Goal: Task Accomplishment & Management: Manage account settings

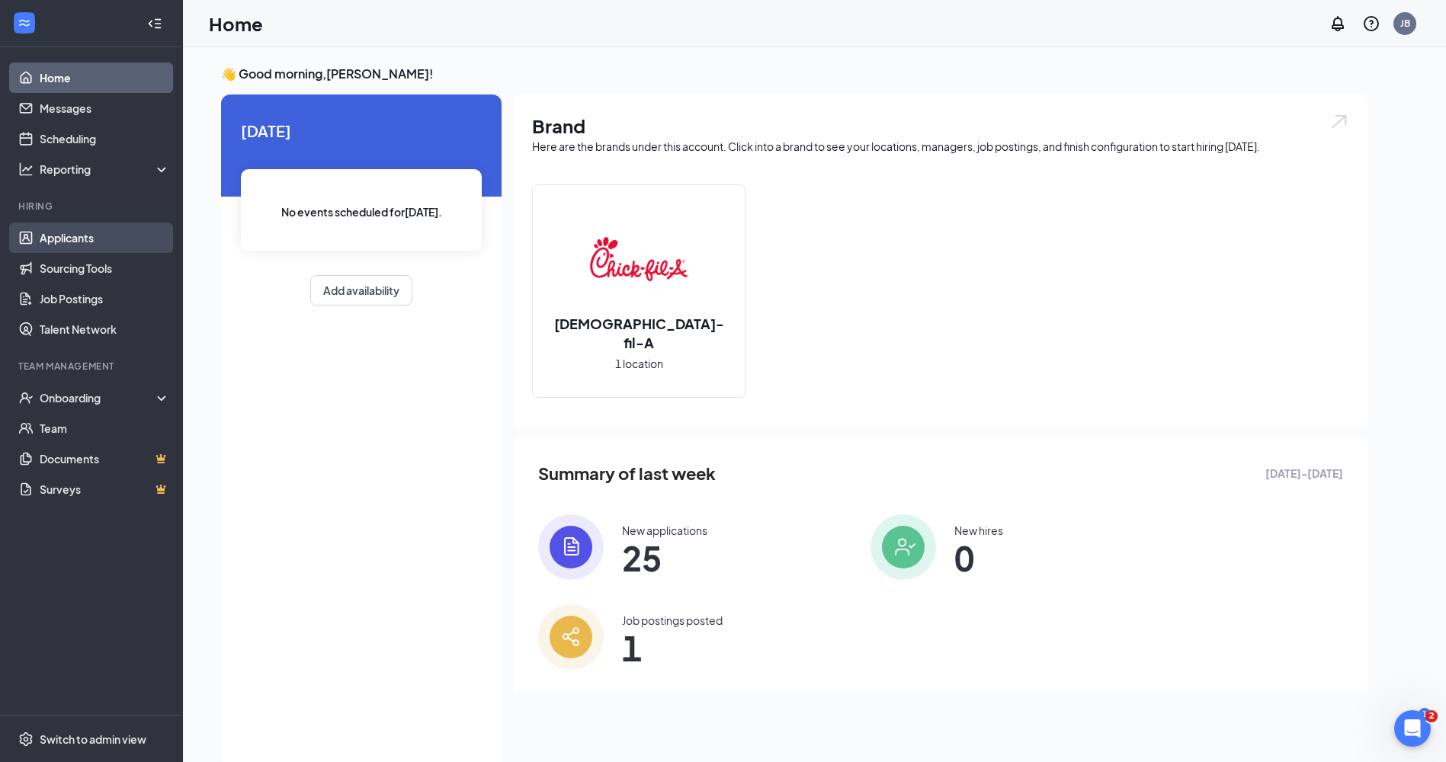
click at [46, 248] on link "Applicants" at bounding box center [105, 238] width 130 height 30
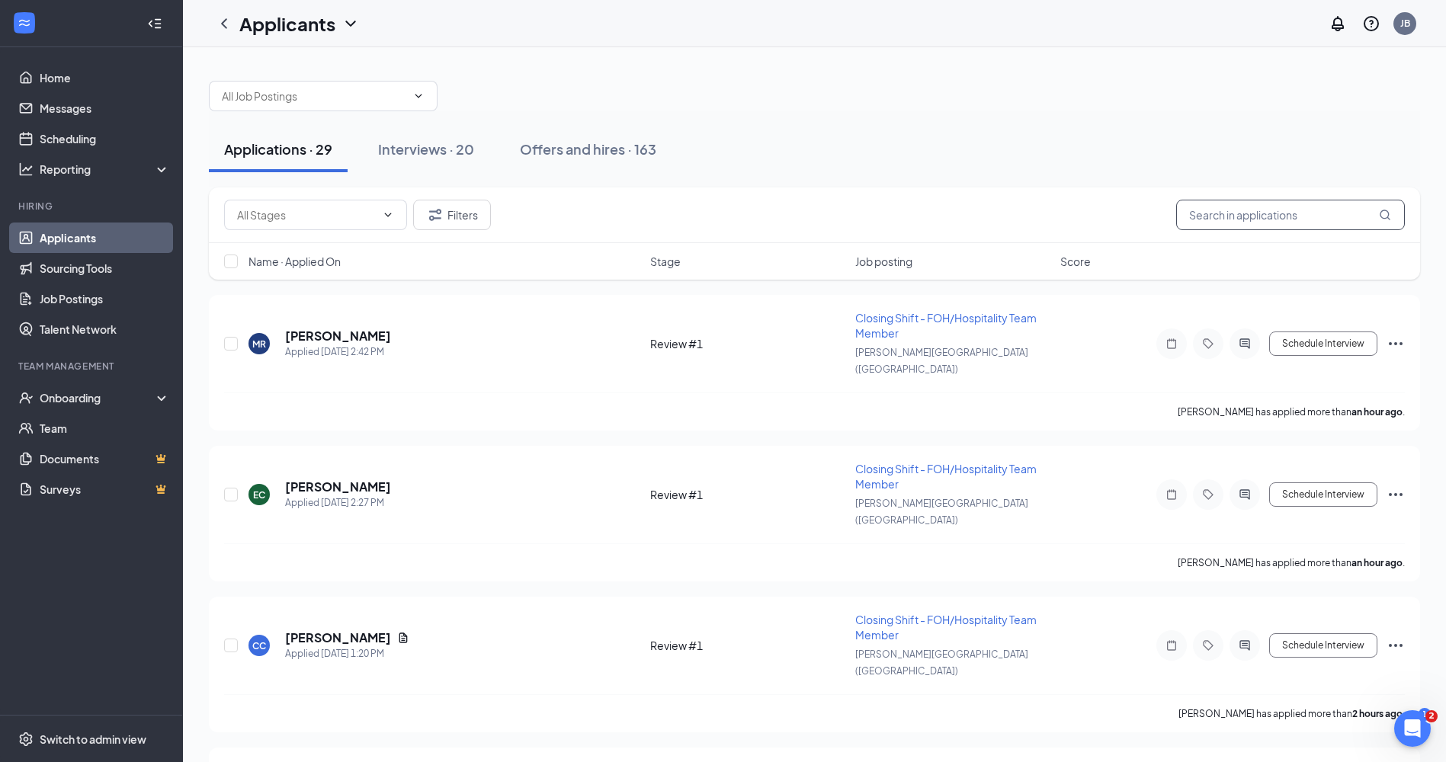
click at [1261, 217] on input "text" at bounding box center [1290, 215] width 229 height 30
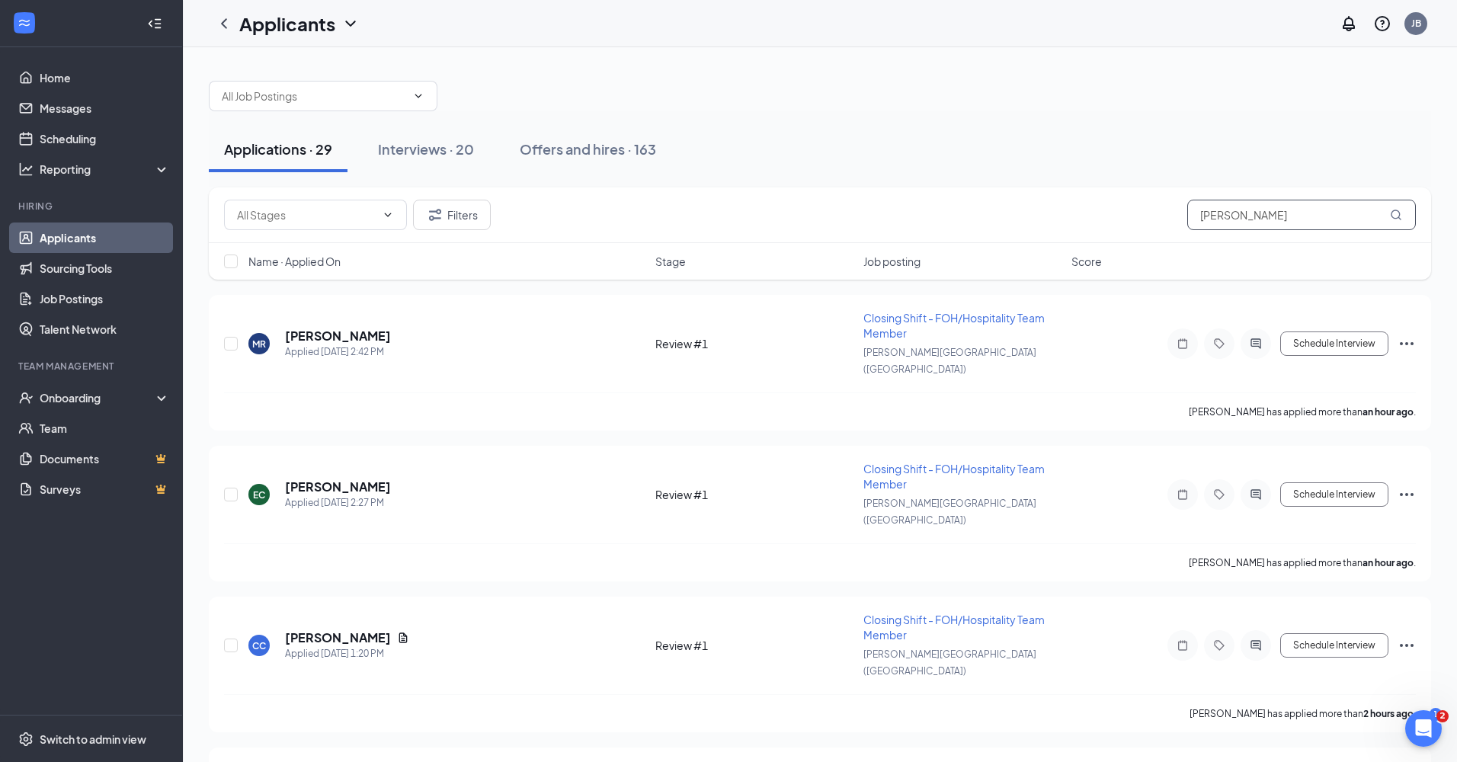
type input "[PERSON_NAME]"
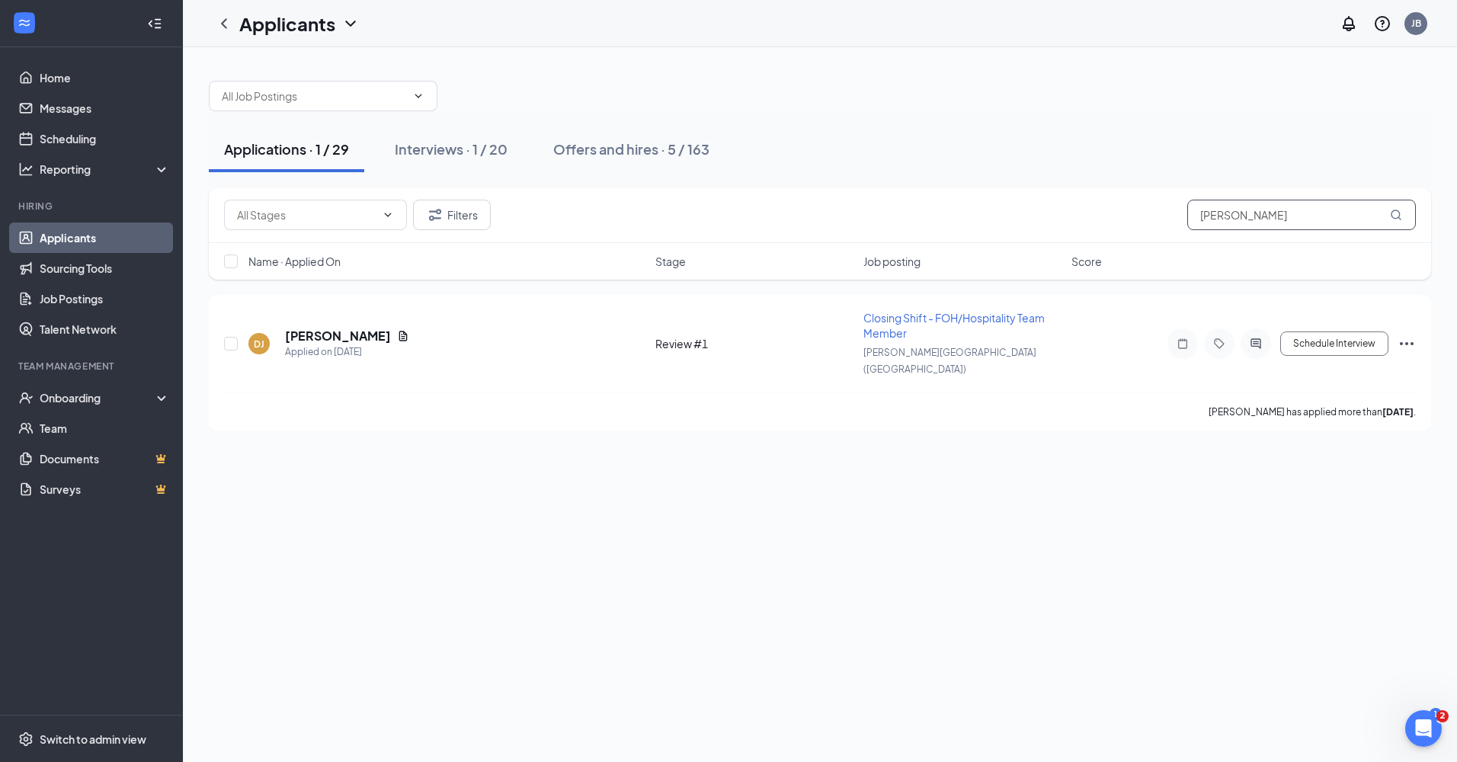
drag, startPoint x: 1248, startPoint y: 214, endPoint x: 1134, endPoint y: 186, distance: 117.0
click at [1135, 186] on div "Applications · 1 / 29 Interviews · 1 / 20 Offers and hires · 5 / 163 Filters [P…" at bounding box center [820, 248] width 1222 height 365
click at [600, 156] on div "Offers and hires · 5 / 163" at bounding box center [631, 148] width 156 height 19
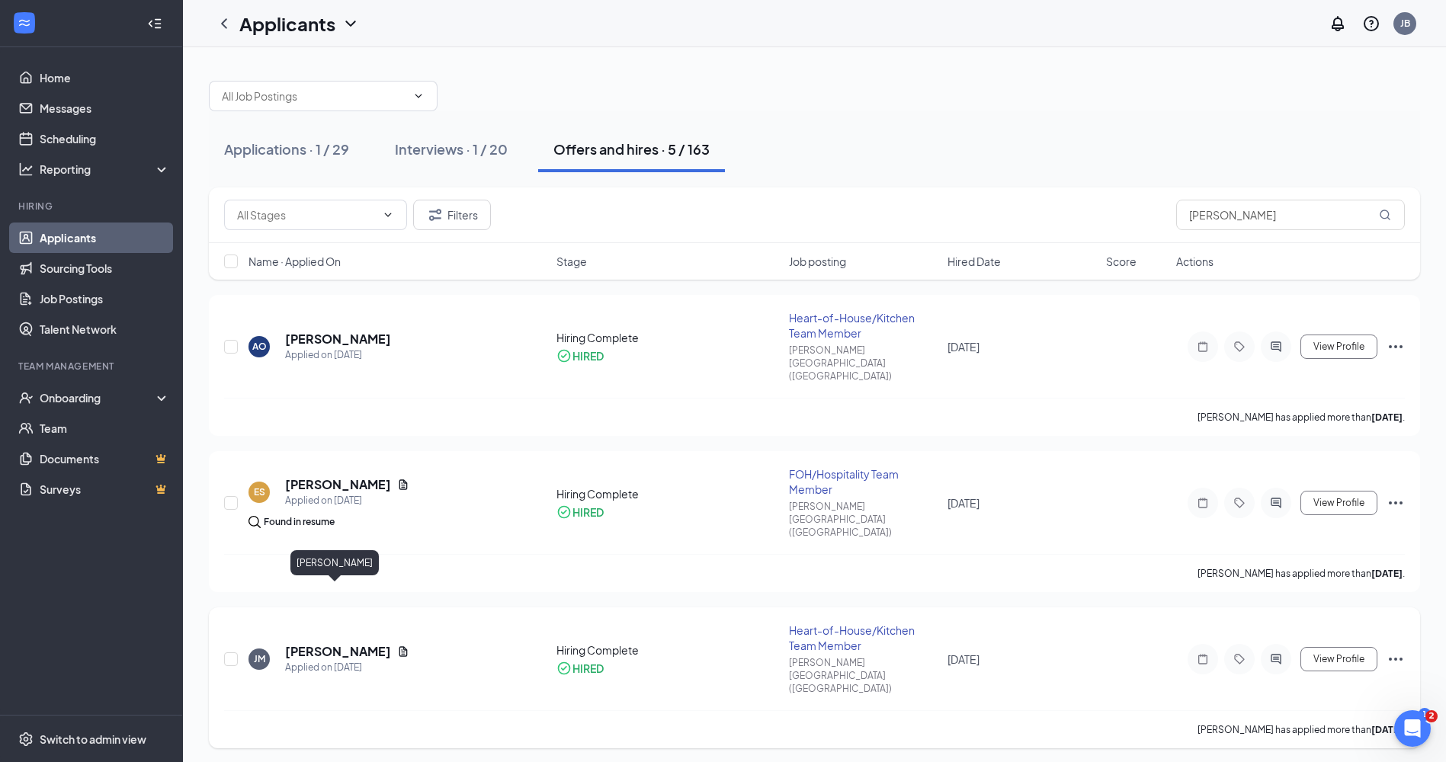
click at [327, 643] on h5 "[PERSON_NAME]" at bounding box center [338, 651] width 106 height 17
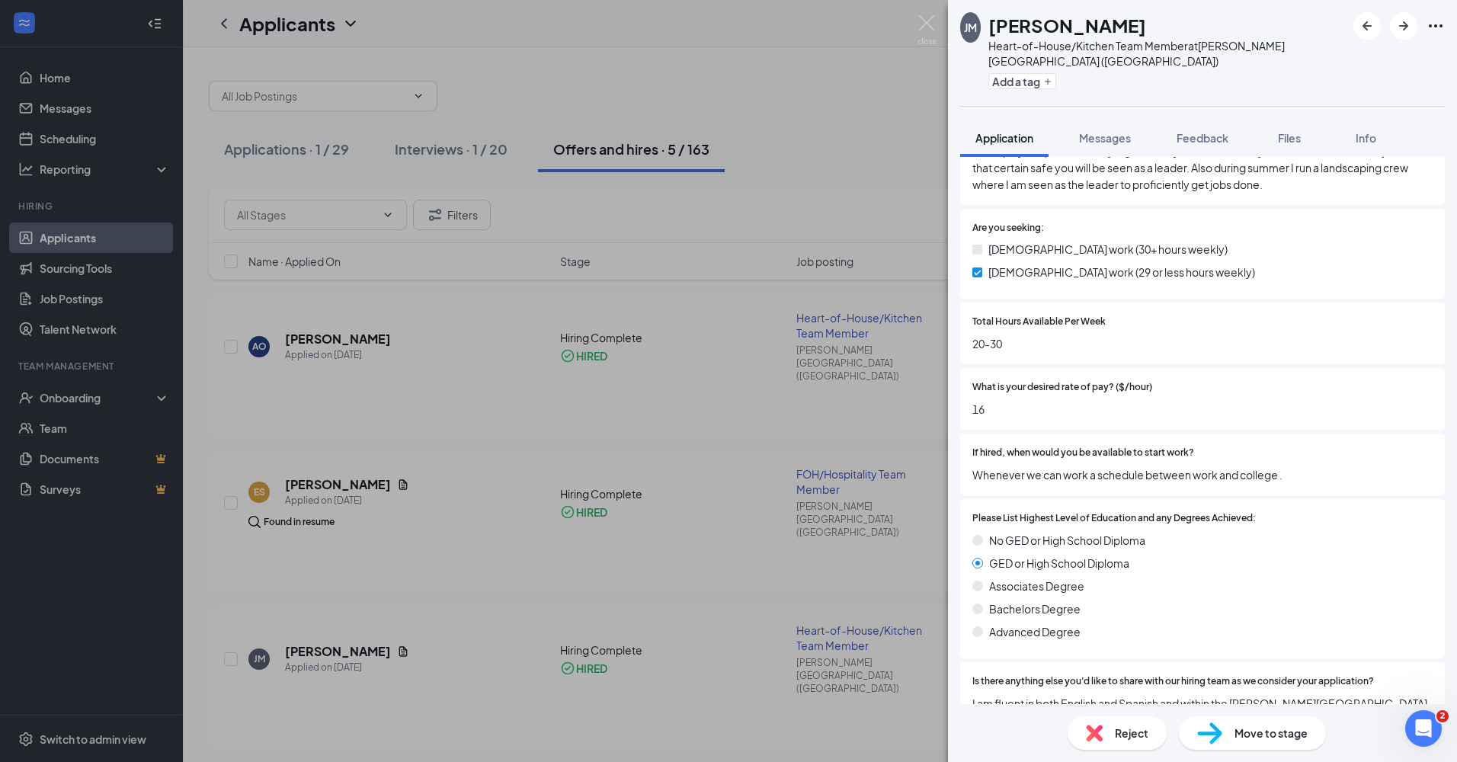
scroll to position [1749, 0]
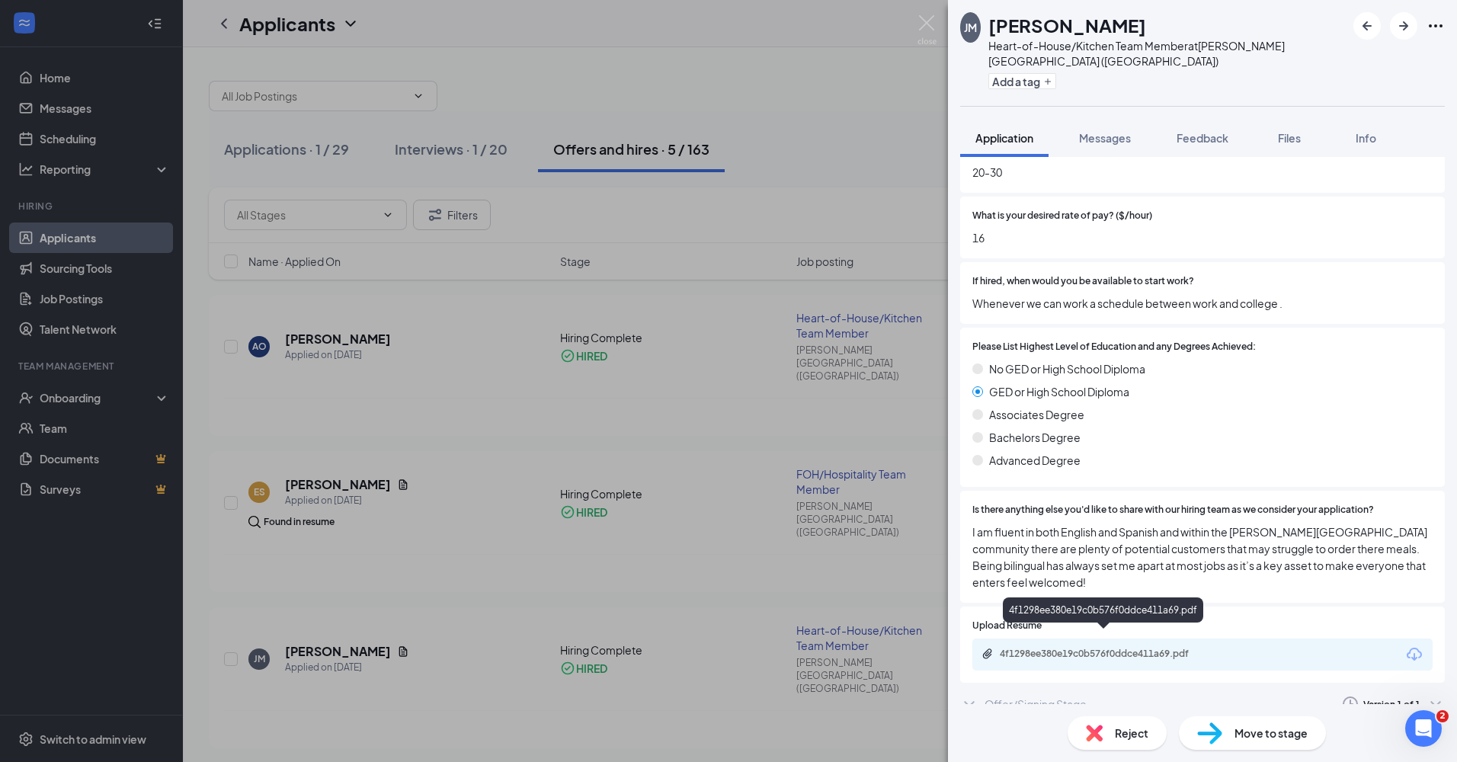
click at [1125, 648] on div "4f1298ee380e19c0b576f0ddce411a69.pdf" at bounding box center [1106, 654] width 213 height 12
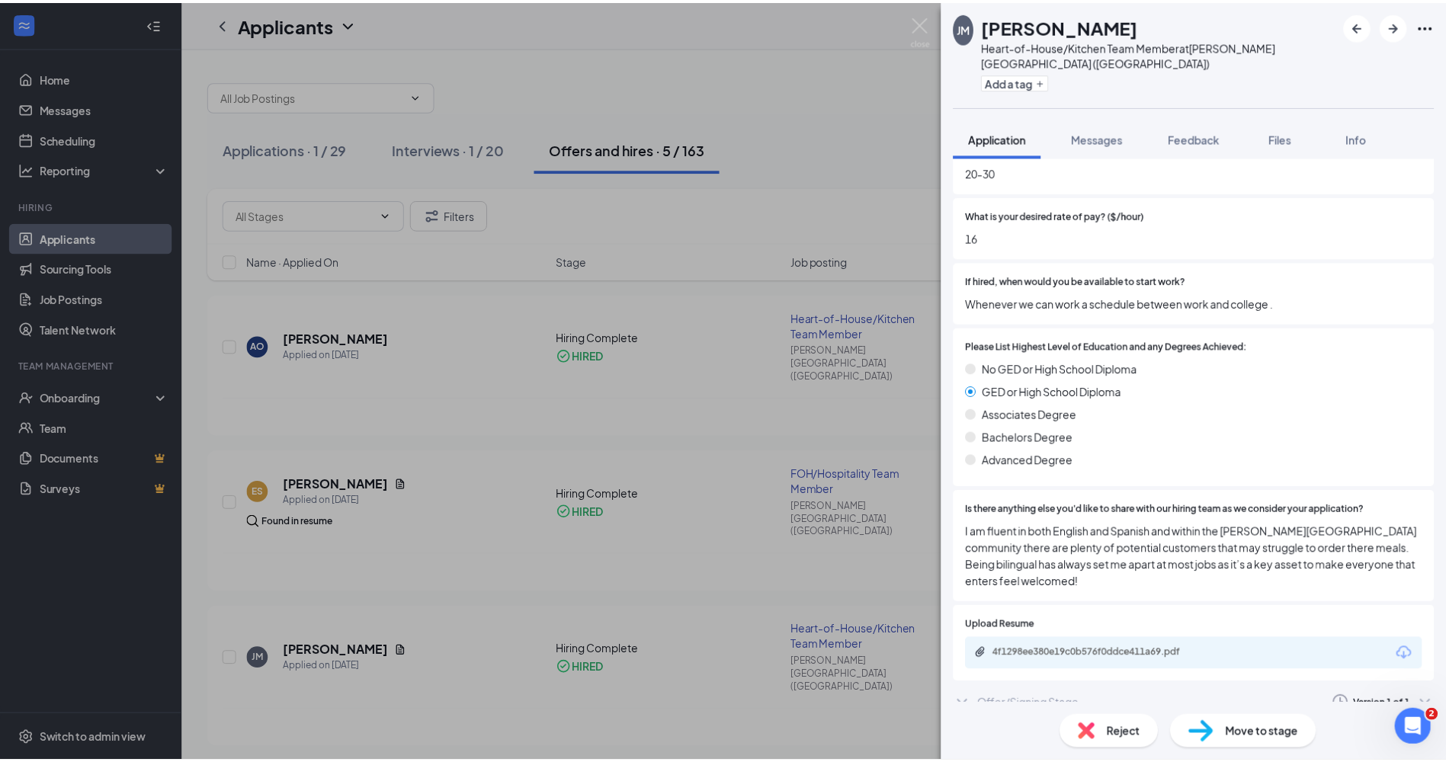
scroll to position [1744, 0]
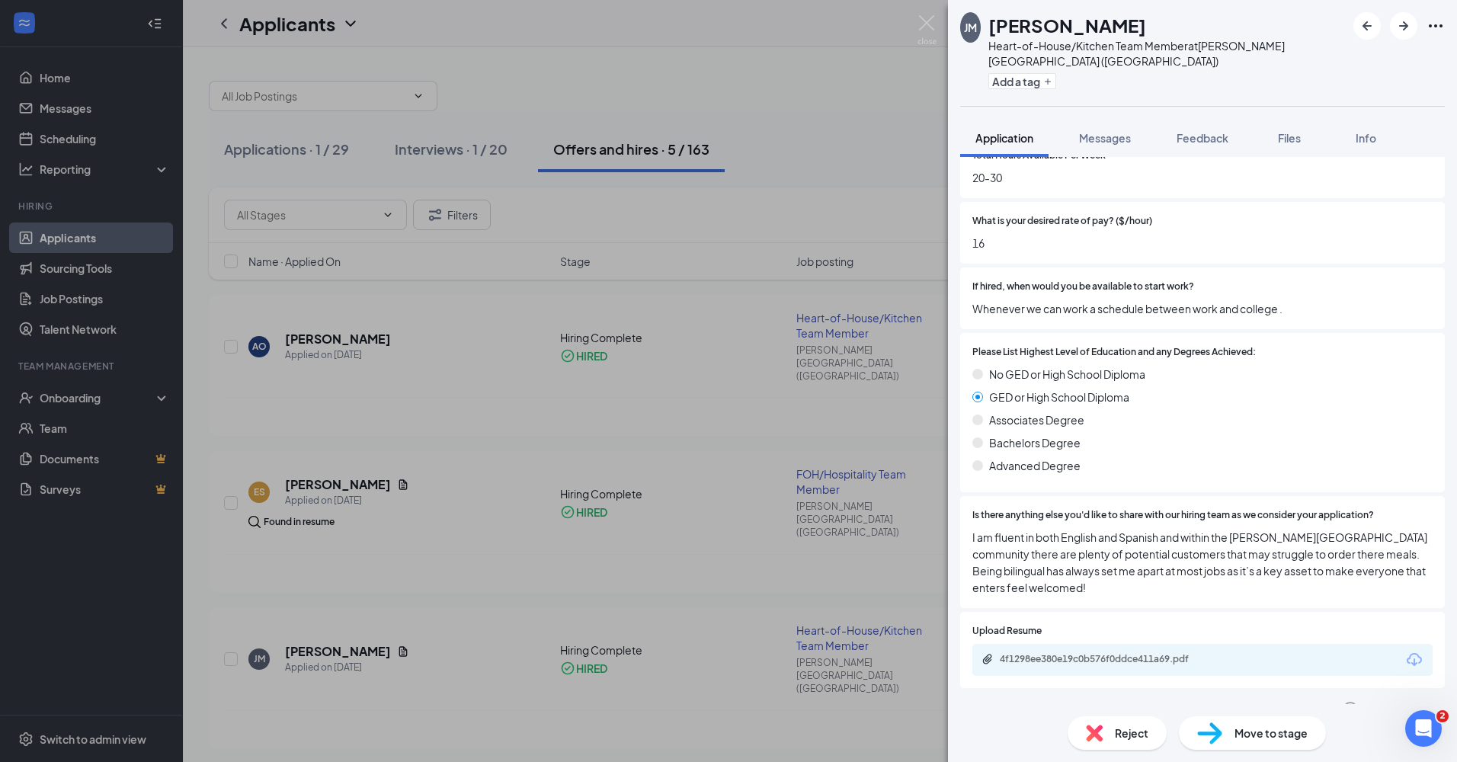
click at [803, 143] on div "[PERSON_NAME] Heart-of-House/Kitchen Team Member at [PERSON_NAME][GEOGRAPHIC_DA…" at bounding box center [728, 381] width 1457 height 762
